Goal: Task Accomplishment & Management: Manage account settings

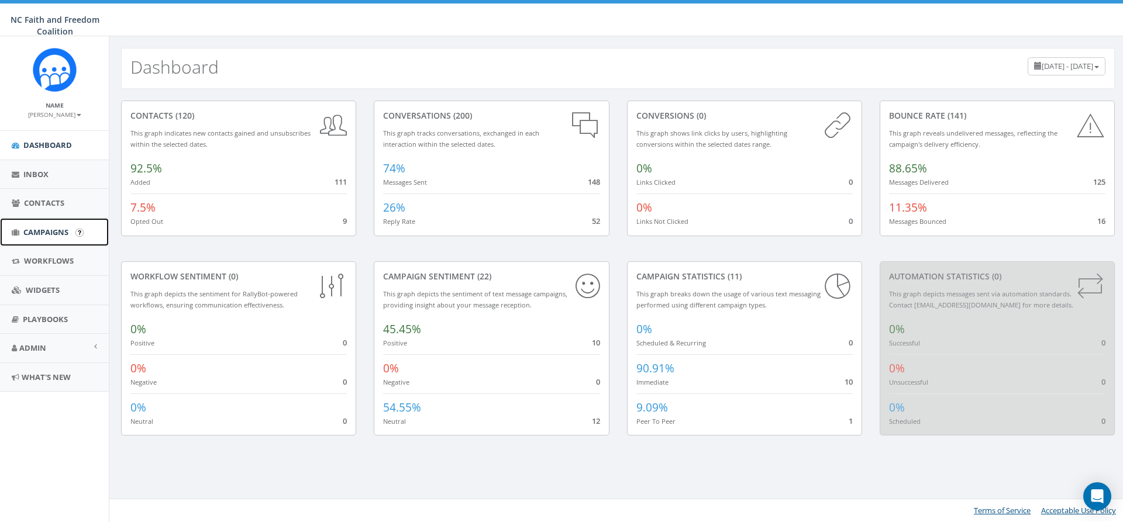
click at [50, 232] on span "Campaigns" at bounding box center [45, 232] width 45 height 11
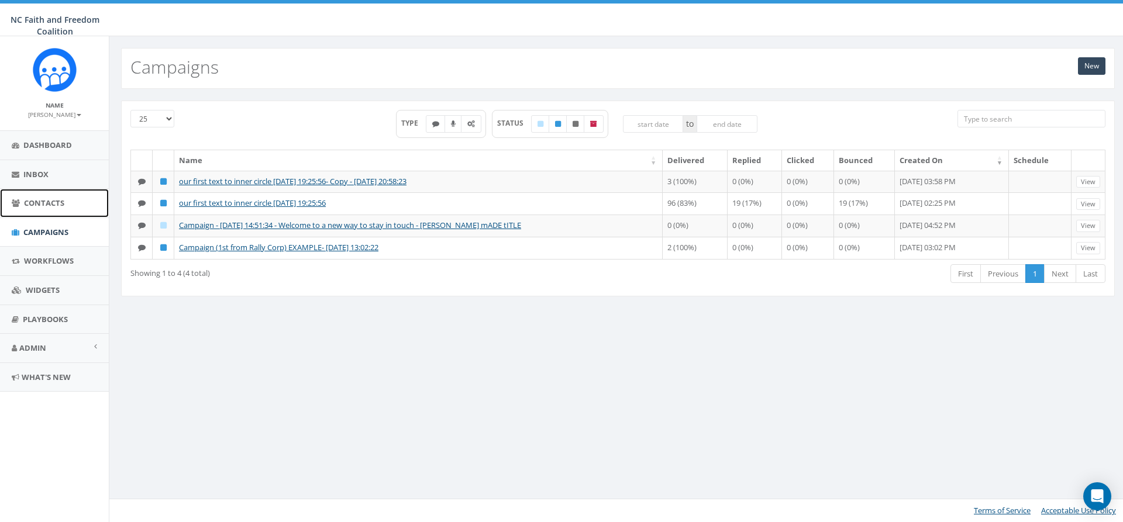
click at [46, 208] on span "Contacts" at bounding box center [44, 203] width 40 height 11
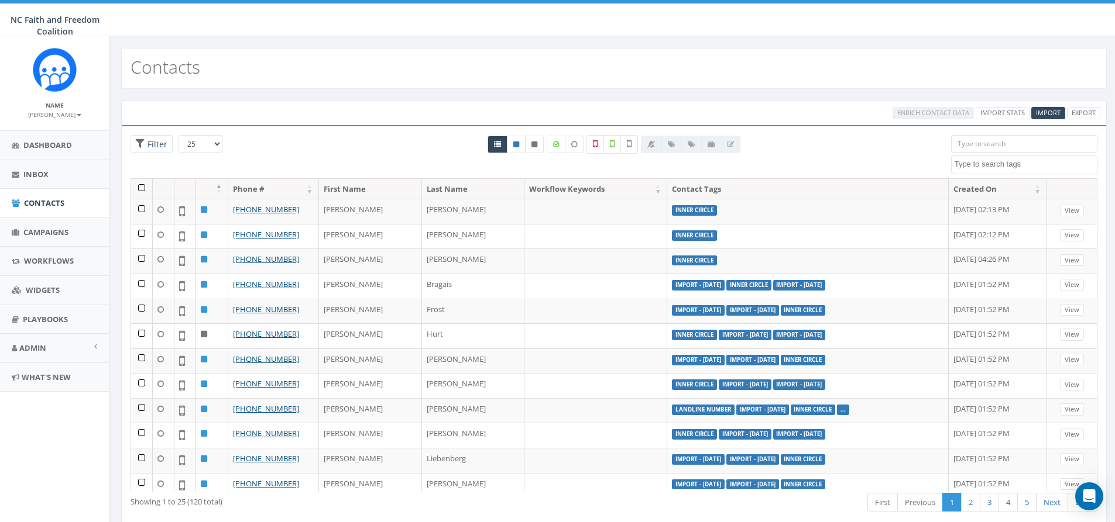
select select
click at [41, 167] on link "Inbox" at bounding box center [54, 174] width 109 height 29
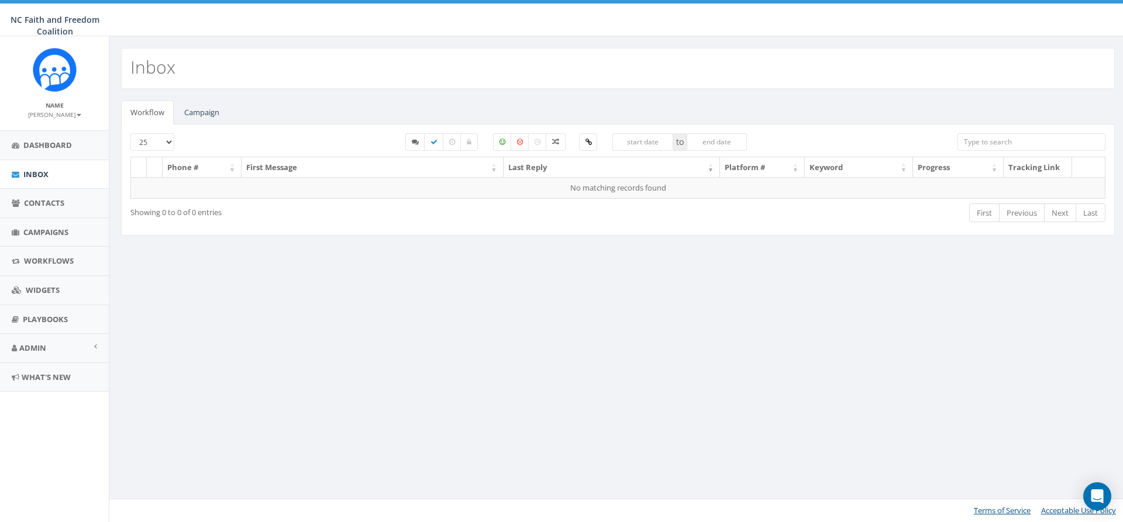
select select
click at [202, 115] on link "Campaign" at bounding box center [202, 113] width 54 height 24
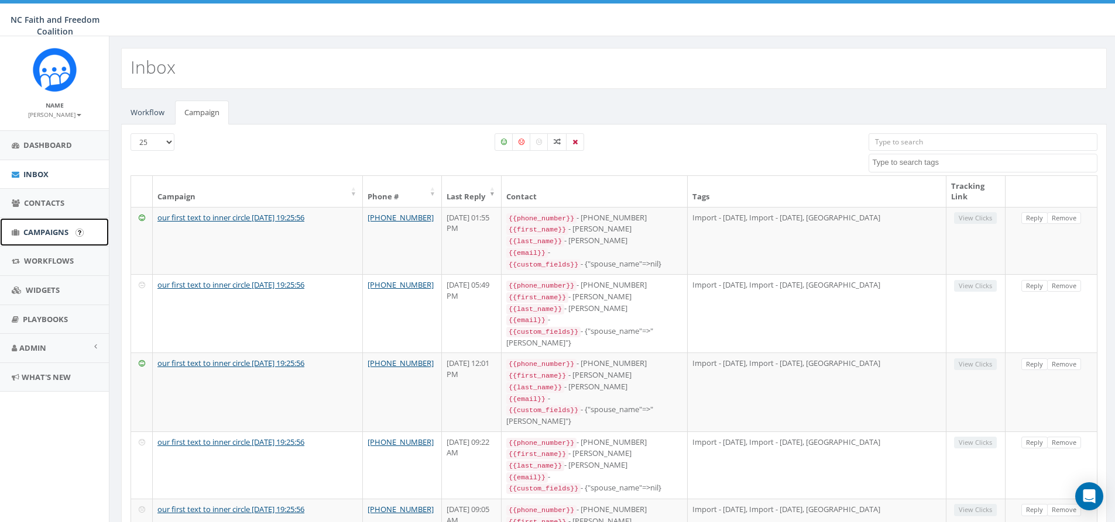
click at [50, 233] on span "Campaigns" at bounding box center [45, 232] width 45 height 11
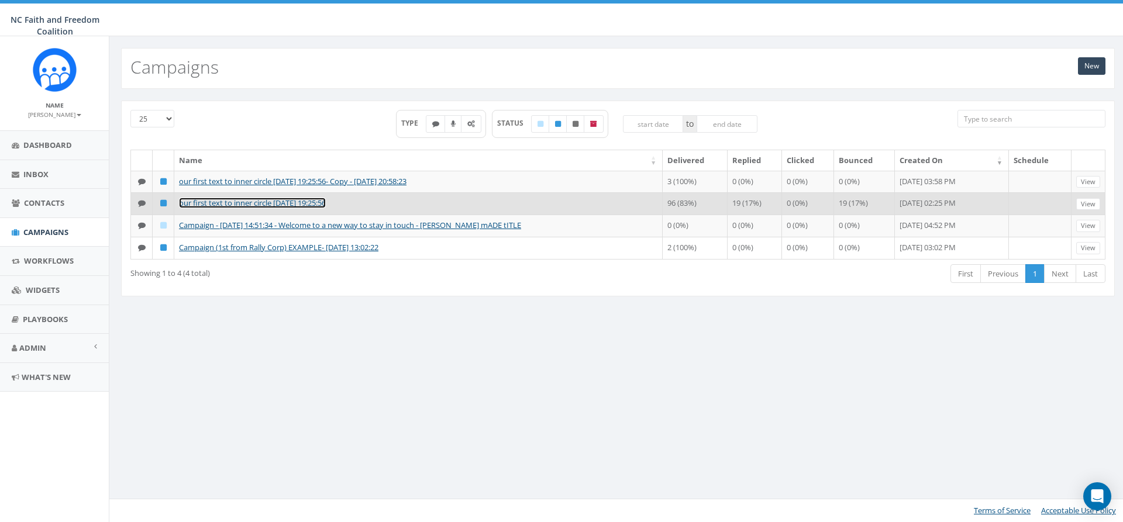
click at [287, 201] on link "our first text to inner circle [DATE] 19:25:56" at bounding box center [252, 203] width 147 height 11
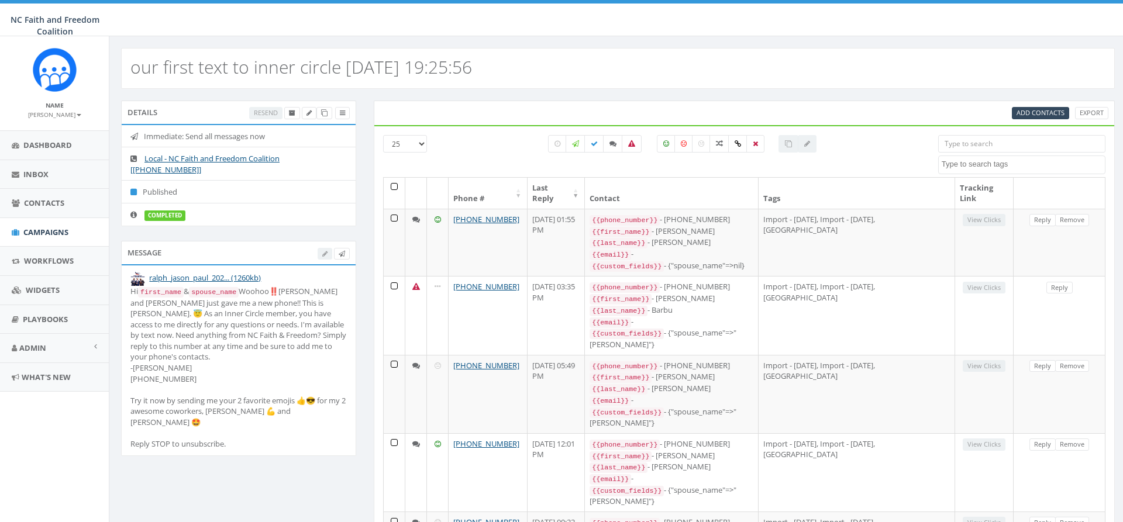
select select
